Goal: Information Seeking & Learning: Learn about a topic

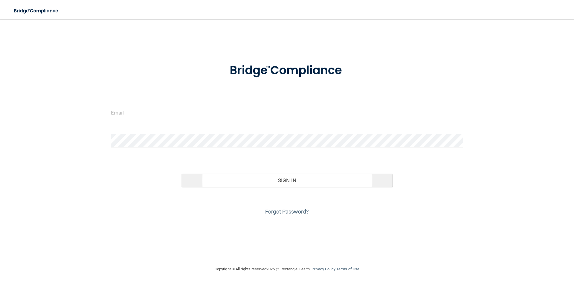
type input "[PERSON_NAME][EMAIL_ADDRESS][PERSON_NAME][DOMAIN_NAME]"
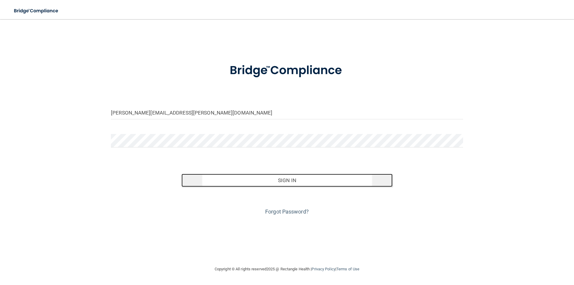
click at [260, 186] on button "Sign In" at bounding box center [287, 180] width 211 height 13
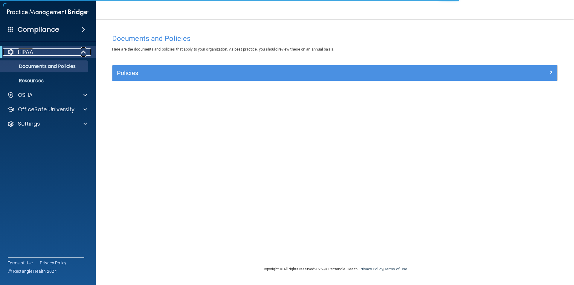
click at [75, 54] on div "HIPAA" at bounding box center [40, 51] width 74 height 7
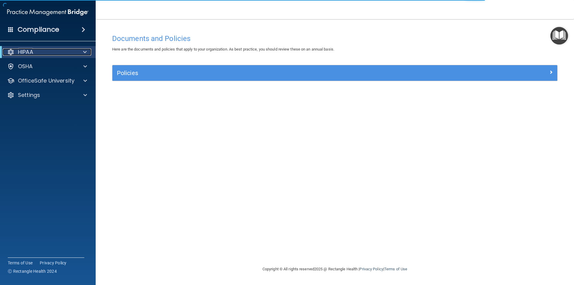
click at [81, 54] on div at bounding box center [84, 51] width 15 height 7
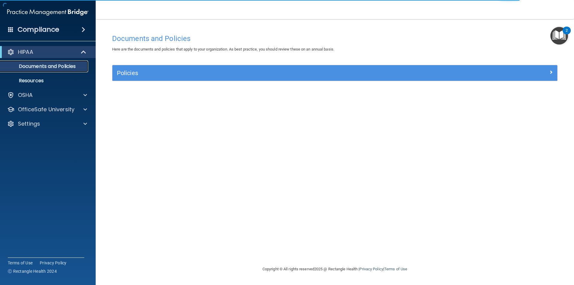
click at [59, 66] on p "Documents and Policies" at bounding box center [45, 66] width 82 height 6
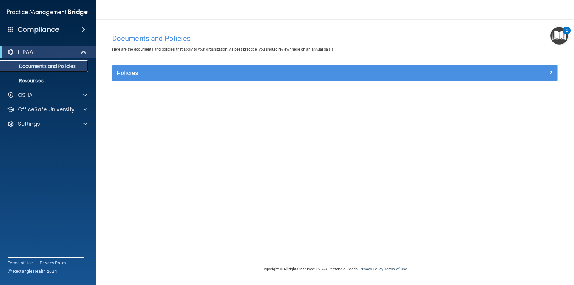
click at [41, 63] on p "Documents and Policies" at bounding box center [45, 66] width 82 height 6
click at [173, 82] on div "Policies Select All (Unselect 0) Unselect All Print Selected (0) Acceptable Use…" at bounding box center [335, 76] width 455 height 23
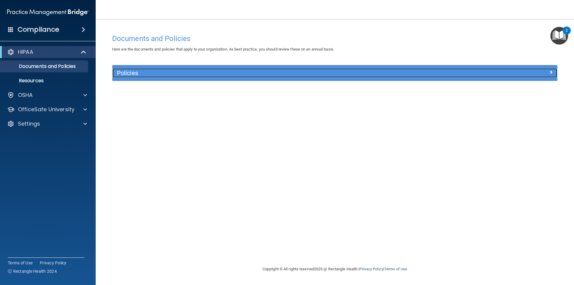
click at [151, 68] on div "Policies" at bounding box center [279, 73] width 334 height 10
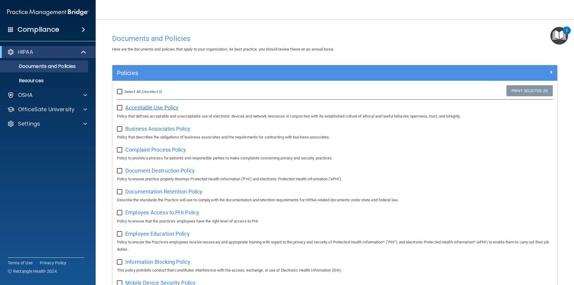
click at [154, 108] on span "Acceptable Use Policy" at bounding box center [151, 107] width 53 height 6
click at [83, 29] on span at bounding box center [84, 29] width 4 height 7
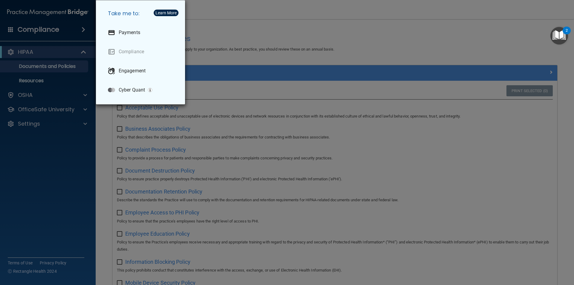
click at [83, 29] on div "Take me to: Payments Compliance Engagement Cyber Quant" at bounding box center [287, 142] width 574 height 285
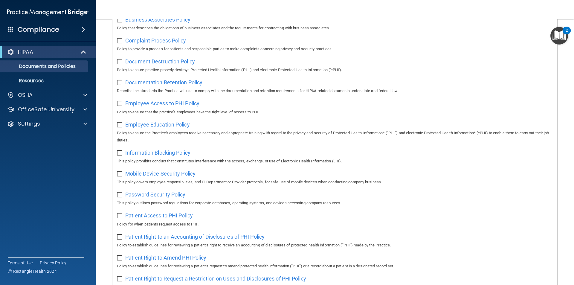
scroll to position [16, 0]
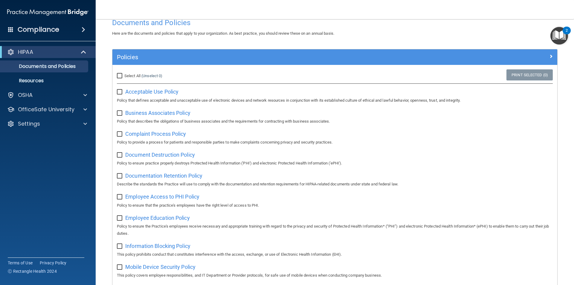
click at [120, 76] on input "Select All (Unselect 0) Unselect All" at bounding box center [120, 76] width 7 height 5
checkbox input "true"
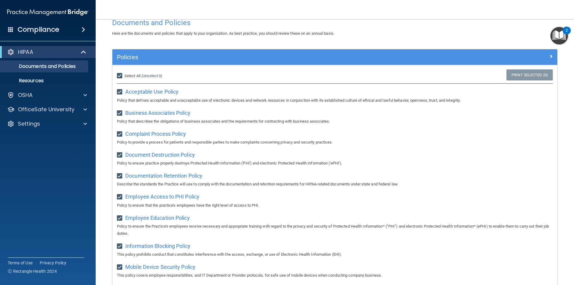
checkbox input "true"
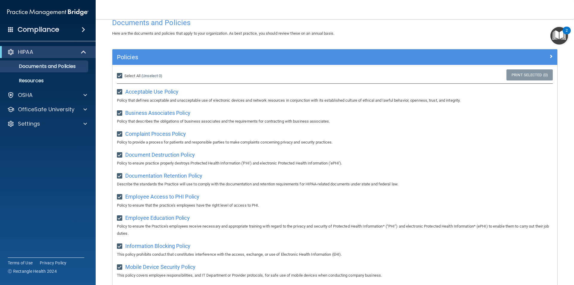
checkbox input "true"
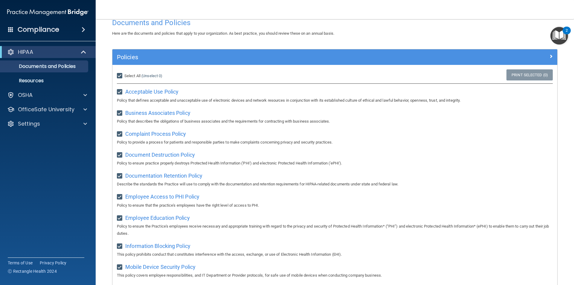
checkbox input "true"
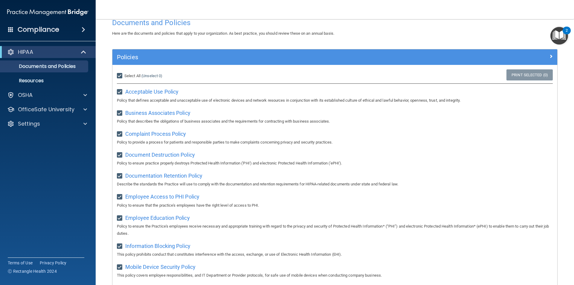
checkbox input "true"
click at [120, 76] on input "Select All (Unselect 21) Unselect All" at bounding box center [120, 76] width 7 height 5
checkbox input "false"
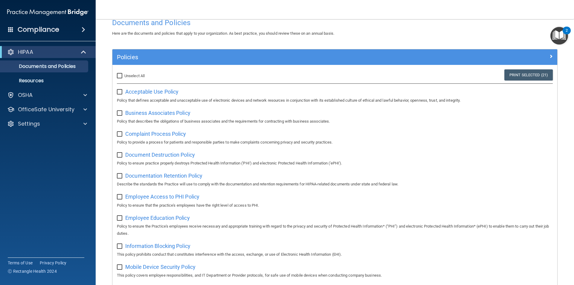
checkbox input "false"
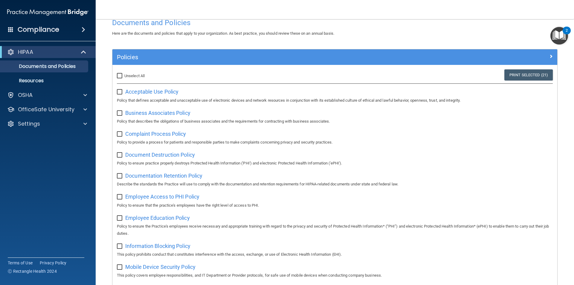
checkbox input "false"
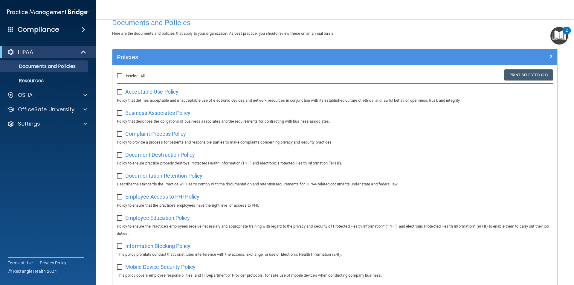
checkbox input "false"
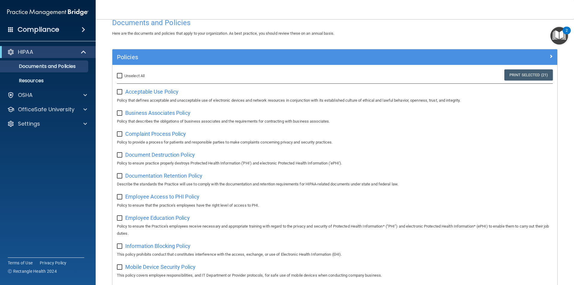
checkbox input "false"
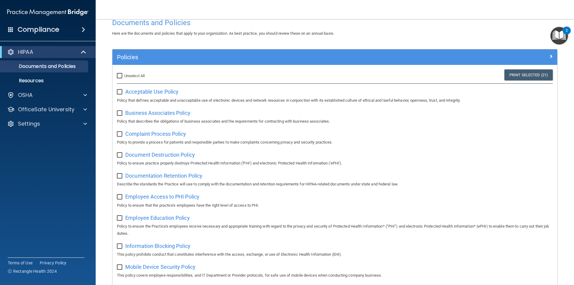
checkbox input "false"
click at [39, 75] on link "Resources" at bounding box center [41, 81] width 94 height 12
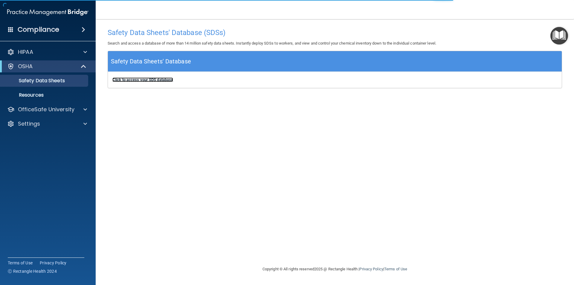
click at [132, 80] on b "Click to access your SDS database" at bounding box center [142, 79] width 61 height 4
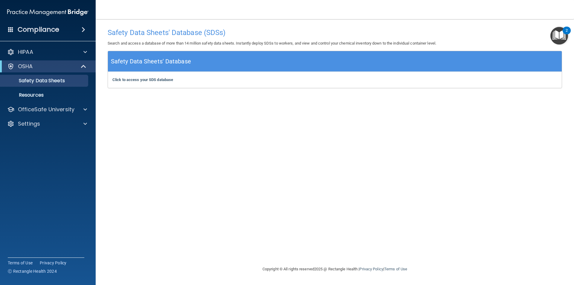
click at [41, 28] on h4 "Compliance" at bounding box center [39, 29] width 42 height 8
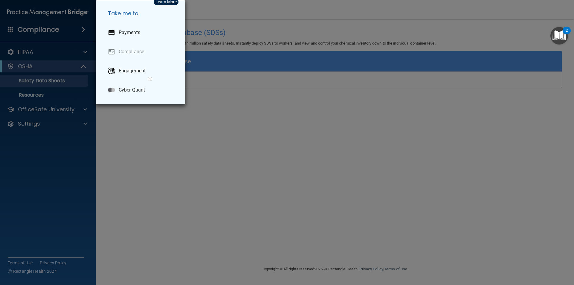
click at [42, 12] on div "Take me to: Payments Compliance Engagement Cyber Quant" at bounding box center [287, 142] width 574 height 285
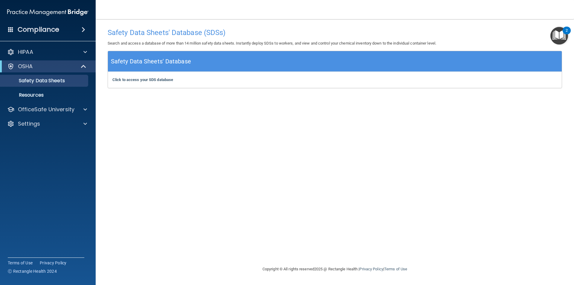
click at [42, 28] on h4 "Compliance" at bounding box center [39, 29] width 42 height 8
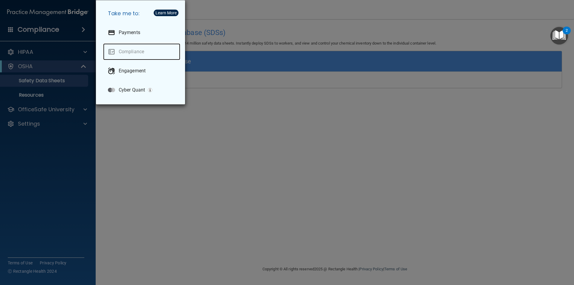
click at [135, 51] on link "Compliance" at bounding box center [141, 51] width 77 height 17
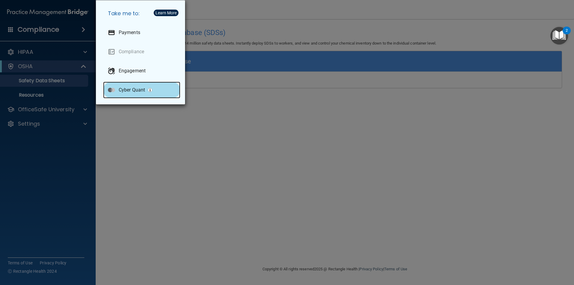
click at [134, 95] on div "Cyber Quant" at bounding box center [141, 90] width 77 height 17
click at [43, 39] on div "Take me to: Payments Compliance Engagement Cyber Quant" at bounding box center [287, 142] width 574 height 285
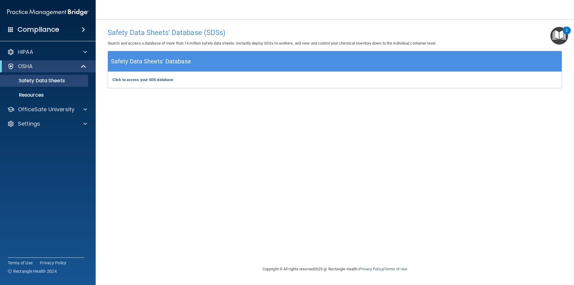
click at [77, 31] on div "Compliance" at bounding box center [48, 29] width 96 height 13
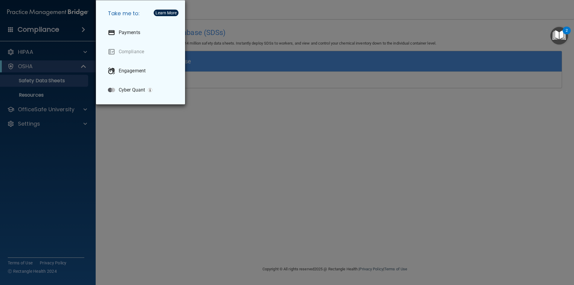
click at [38, 18] on div "Take me to: Payments Compliance Engagement Cyber Quant" at bounding box center [287, 142] width 574 height 285
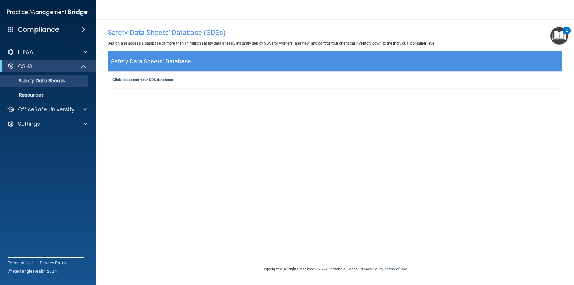
click at [571, 31] on body "Compliance HIPAA Documents and Policies Report an Incident Business Associates …" at bounding box center [287, 142] width 574 height 285
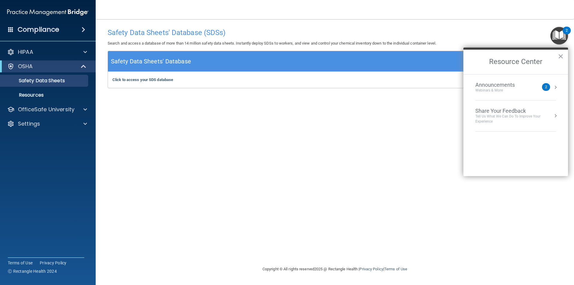
click at [558, 34] on img "Open Resource Center, 2 new notifications" at bounding box center [560, 36] width 18 height 18
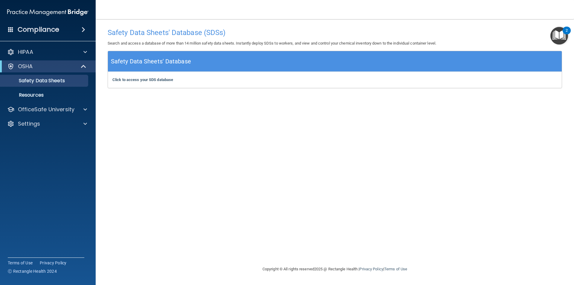
click at [558, 34] on img "Open Resource Center, 2 new notifications" at bounding box center [560, 36] width 18 height 18
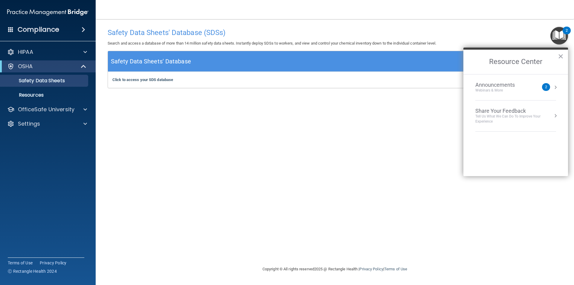
click at [545, 89] on div "2" at bounding box center [546, 87] width 8 height 8
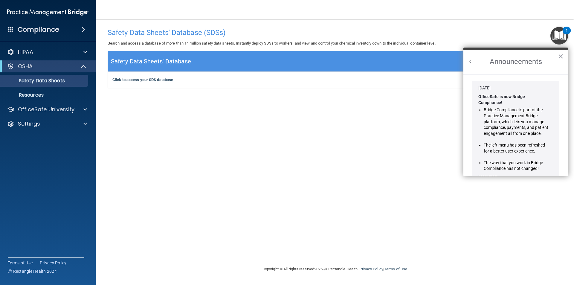
click at [51, 34] on h4 "Compliance" at bounding box center [39, 29] width 42 height 8
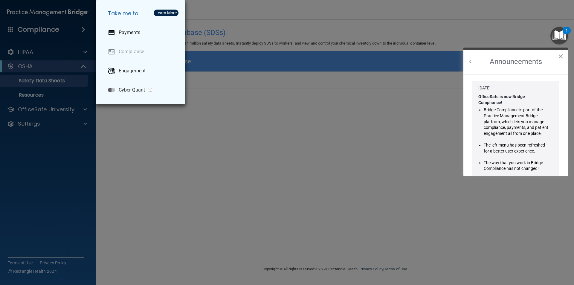
click at [49, 54] on div "Take me to: Payments Compliance Engagement Cyber Quant" at bounding box center [287, 142] width 574 height 285
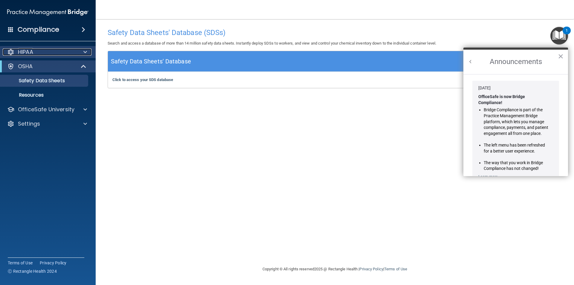
click at [17, 49] on div "HIPAA" at bounding box center [40, 51] width 74 height 7
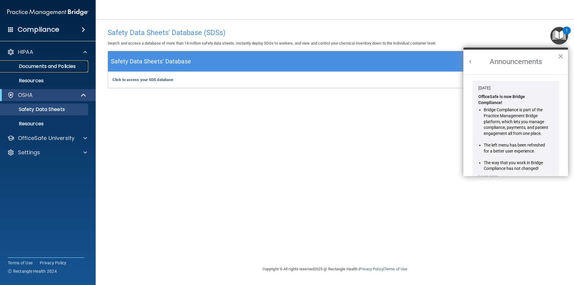
click at [43, 68] on p "Documents and Policies" at bounding box center [45, 66] width 82 height 6
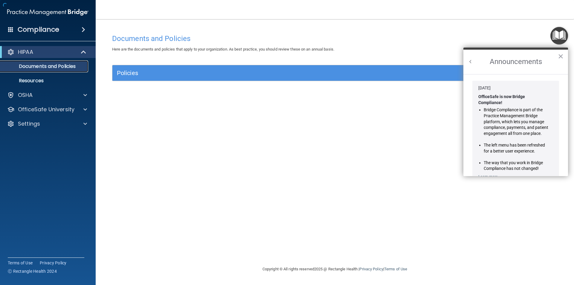
click at [48, 69] on p "Documents and Policies" at bounding box center [45, 66] width 82 height 6
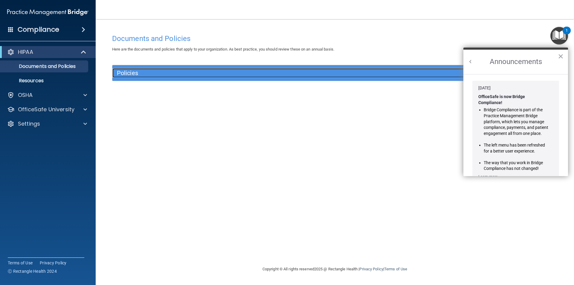
click at [140, 72] on h5 "Policies" at bounding box center [279, 73] width 325 height 7
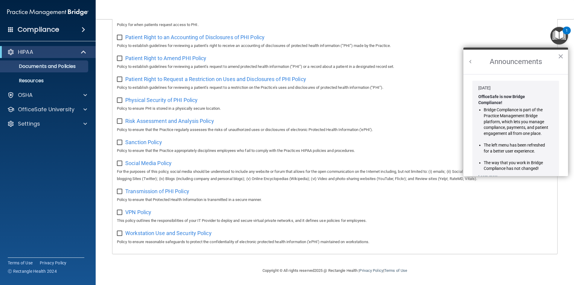
scroll to position [315, 0]
click at [560, 57] on button "×" at bounding box center [561, 56] width 6 height 10
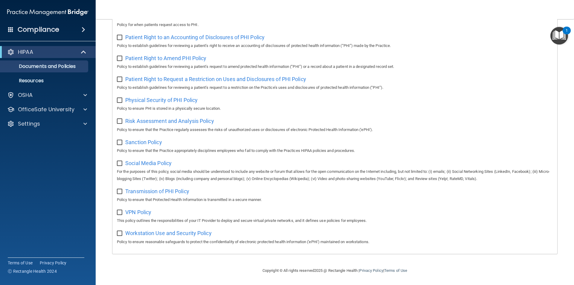
click at [12, 6] on div "Compliance" at bounding box center [48, 18] width 84 height 36
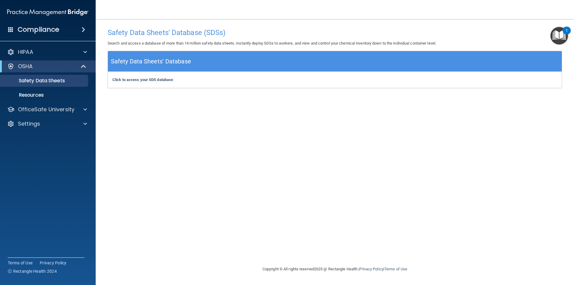
click at [38, 155] on accordion "HIPAA Documents and Policies Report an Incident Business Associates Emergency P…" at bounding box center [48, 126] width 96 height 164
click at [41, 125] on div "Settings" at bounding box center [40, 123] width 74 height 7
drag, startPoint x: 41, startPoint y: 131, endPoint x: 39, endPoint y: 142, distance: 10.7
click at [40, 134] on ul "My Account My Users Services Sign Out" at bounding box center [48, 144] width 108 height 29
click at [39, 142] on link "My Account" at bounding box center [41, 138] width 94 height 12
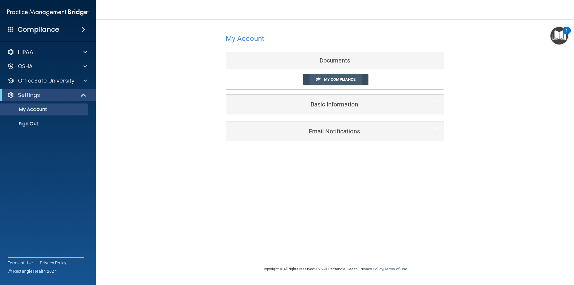
click at [339, 79] on span "My Compliance" at bounding box center [339, 79] width 31 height 4
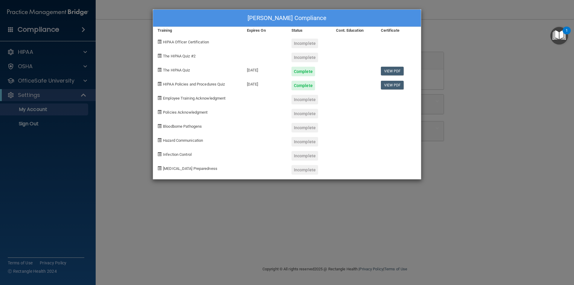
click at [195, 99] on span "Employee Training Acknowledgment" at bounding box center [194, 98] width 63 height 4
click at [159, 97] on span at bounding box center [160, 98] width 4 height 4
click at [216, 98] on span "Employee Training Acknowledgment" at bounding box center [194, 98] width 63 height 4
click at [467, 30] on div "Lindsay Ingalls's Compliance Training Expires On Status Cont. Education Certifi…" at bounding box center [287, 142] width 574 height 285
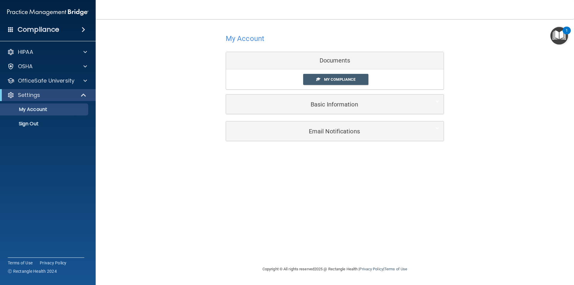
click at [344, 118] on div "My Account Documents My Compliance My Compliance My BAA Basic Information Full …" at bounding box center [335, 73] width 218 height 96
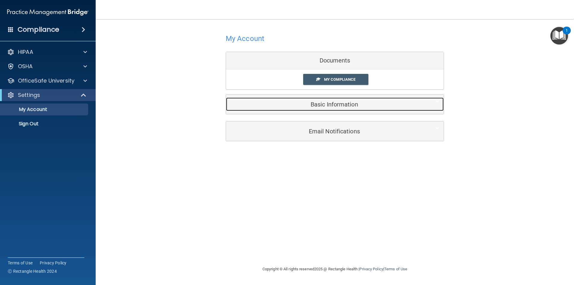
click at [344, 109] on div "Basic Information" at bounding box center [326, 104] width 200 height 13
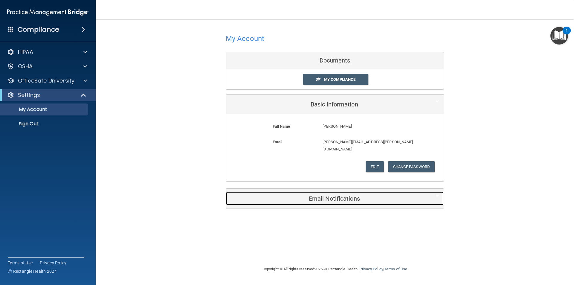
click at [347, 195] on h5 "Email Notifications" at bounding box center [326, 198] width 191 height 7
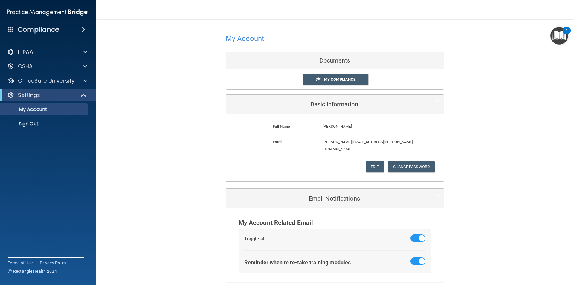
click at [51, 28] on h4 "Compliance" at bounding box center [39, 29] width 42 height 8
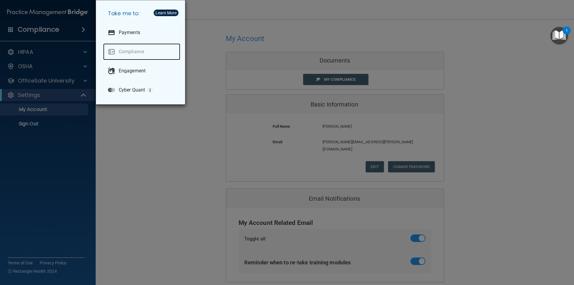
click at [140, 48] on link "Compliance" at bounding box center [141, 51] width 77 height 17
click at [43, 29] on div "Take me to: Payments Compliance Engagement Cyber Quant" at bounding box center [287, 142] width 574 height 285
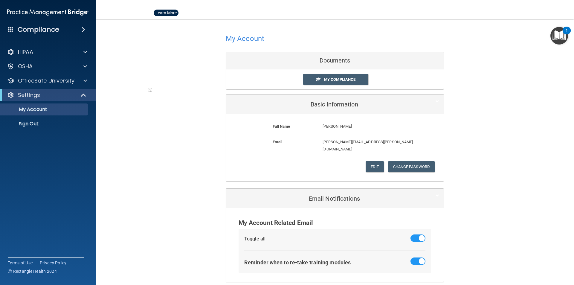
click at [11, 29] on span at bounding box center [10, 29] width 5 height 5
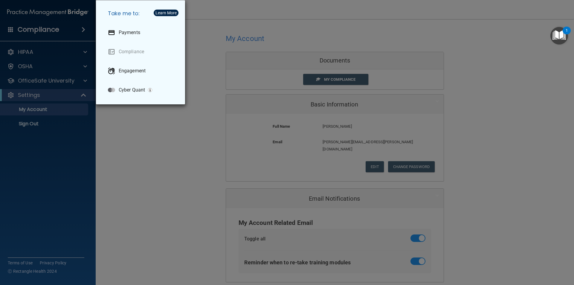
drag, startPoint x: 178, startPoint y: 10, endPoint x: 173, endPoint y: 11, distance: 5.5
click at [176, 11] on body "Compliance HIPAA Documents and Policies Report an Incident Business Associates …" at bounding box center [287, 142] width 574 height 285
click at [173, 11] on div "Learn More" at bounding box center [166, 13] width 21 height 4
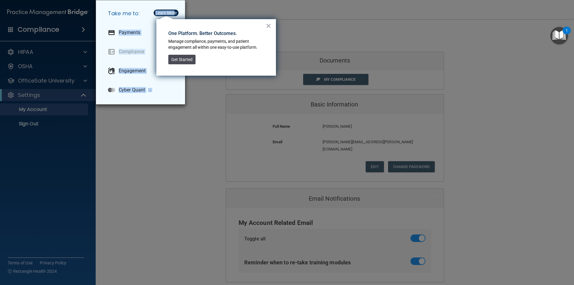
click at [179, 63] on button "Get Started" at bounding box center [181, 60] width 27 height 10
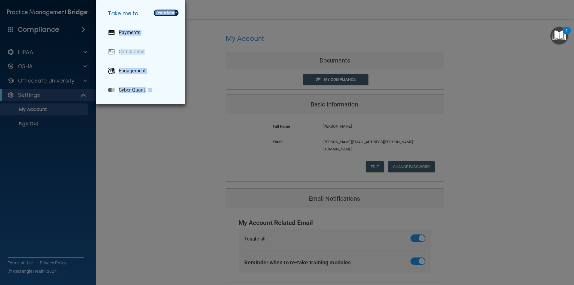
click at [52, 28] on div "Take me to: Payments Compliance Engagement Cyber Quant" at bounding box center [287, 142] width 574 height 285
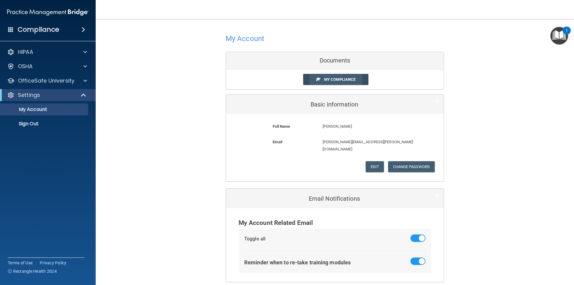
drag, startPoint x: 328, startPoint y: 78, endPoint x: 323, endPoint y: 82, distance: 6.4
click at [328, 79] on span "My Compliance" at bounding box center [339, 79] width 31 height 4
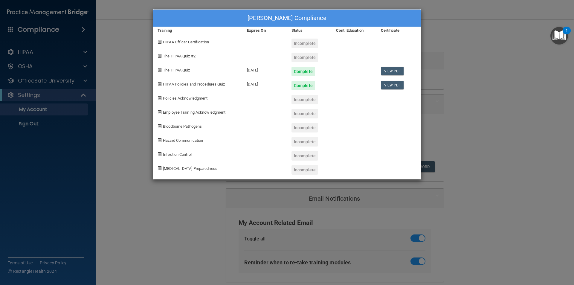
click at [341, 31] on div "Cont. Education" at bounding box center [354, 30] width 45 height 7
click at [262, 31] on div "Expires On" at bounding box center [265, 30] width 45 height 7
click at [191, 168] on span "COVID-19 Preparedness" at bounding box center [190, 168] width 54 height 4
click at [298, 168] on div "Incomplete" at bounding box center [305, 170] width 27 height 10
click at [108, 33] on div "Lindsay Ingalls's Compliance Training Expires On Status Cont. Education Certifi…" at bounding box center [287, 142] width 574 height 285
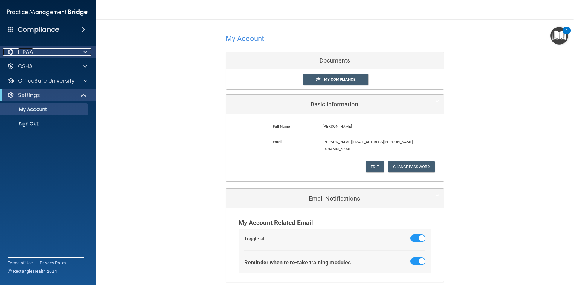
click at [45, 51] on div "HIPAA" at bounding box center [40, 51] width 74 height 7
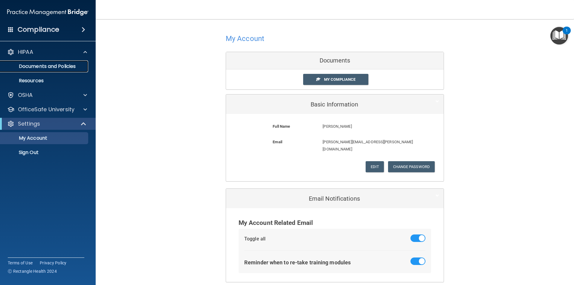
click at [56, 68] on p "Documents and Policies" at bounding box center [45, 66] width 82 height 6
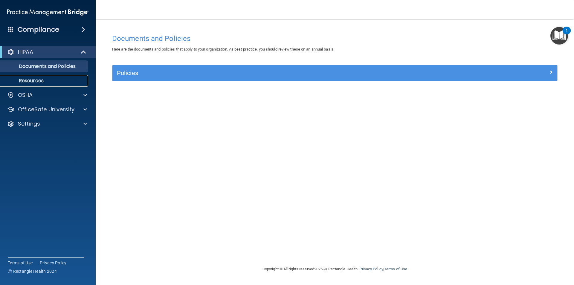
click at [63, 76] on link "Resources" at bounding box center [41, 81] width 94 height 12
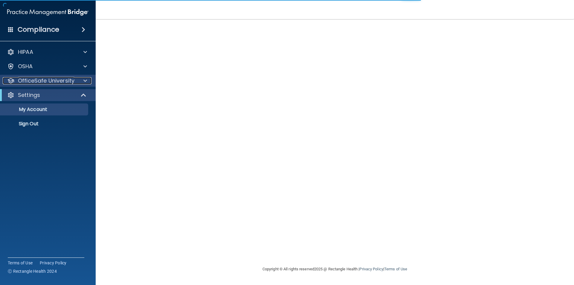
click at [81, 78] on div at bounding box center [84, 80] width 15 height 7
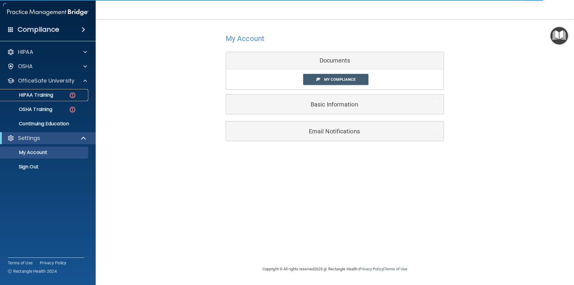
click at [47, 92] on p "HIPAA Training" at bounding box center [28, 95] width 49 height 6
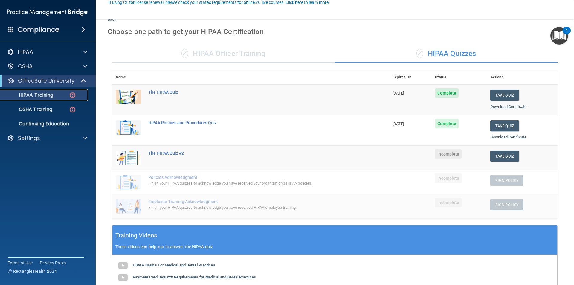
scroll to position [90, 0]
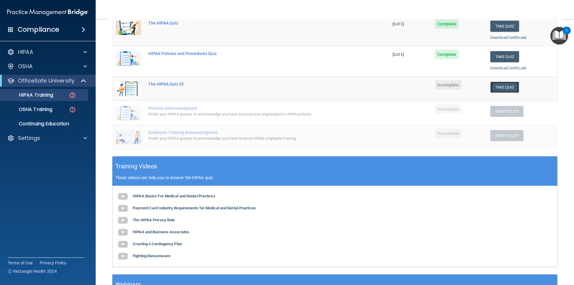
click at [497, 87] on button "Take Quiz" at bounding box center [505, 87] width 29 height 11
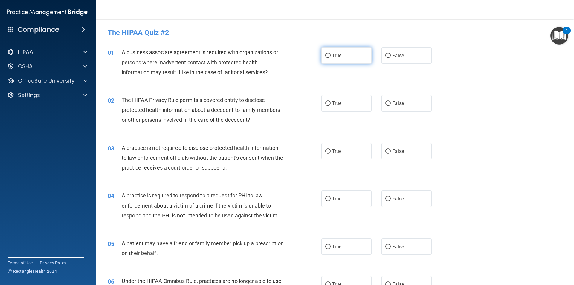
click at [342, 50] on label "True" at bounding box center [347, 55] width 50 height 16
click at [331, 54] on input "True" at bounding box center [327, 56] width 5 height 4
radio input "true"
click at [348, 105] on label "True" at bounding box center [347, 103] width 50 height 16
click at [331, 105] on input "True" at bounding box center [327, 103] width 5 height 4
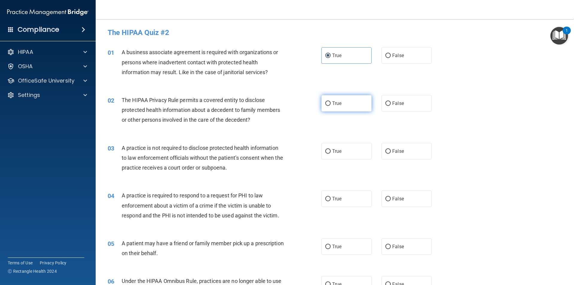
radio input "true"
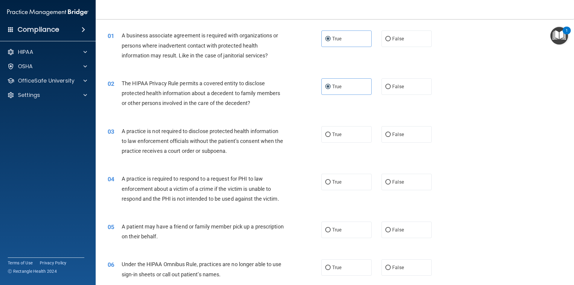
scroll to position [30, 0]
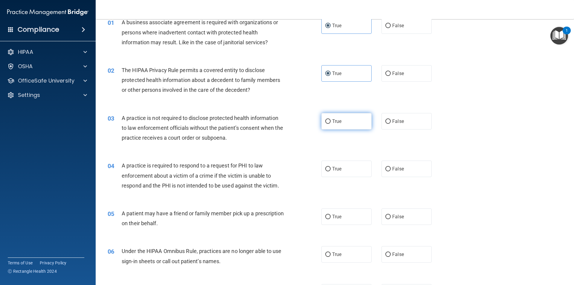
click at [331, 125] on label "True" at bounding box center [347, 121] width 50 height 16
click at [331, 124] on input "True" at bounding box center [327, 121] width 5 height 4
radio input "true"
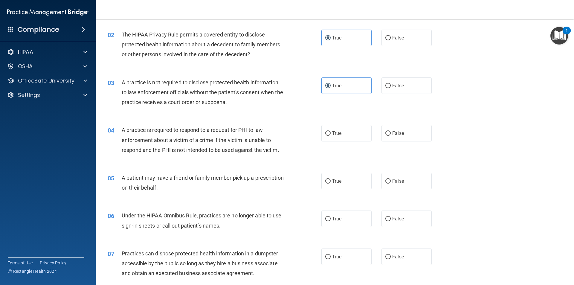
scroll to position [90, 0]
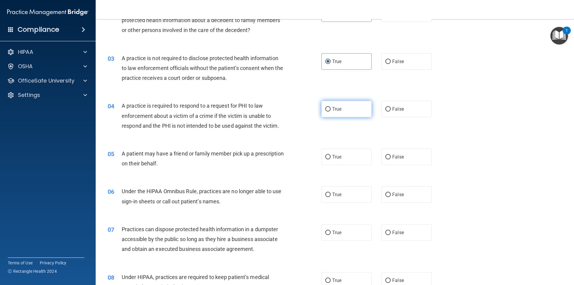
click at [339, 109] on span "True" at bounding box center [336, 109] width 9 height 6
click at [331, 109] on input "True" at bounding box center [327, 109] width 5 height 4
radio input "true"
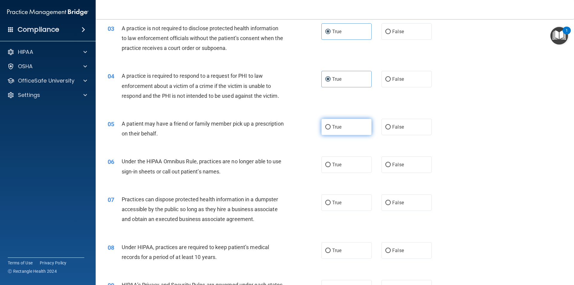
click at [333, 127] on span "True" at bounding box center [336, 127] width 9 height 6
click at [331, 127] on input "True" at bounding box center [327, 127] width 5 height 4
radio input "true"
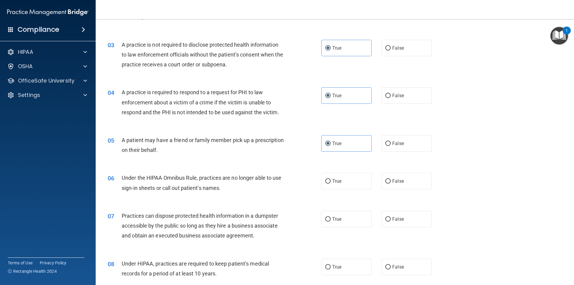
scroll to position [90, 0]
